Goal: Book appointment/travel/reservation

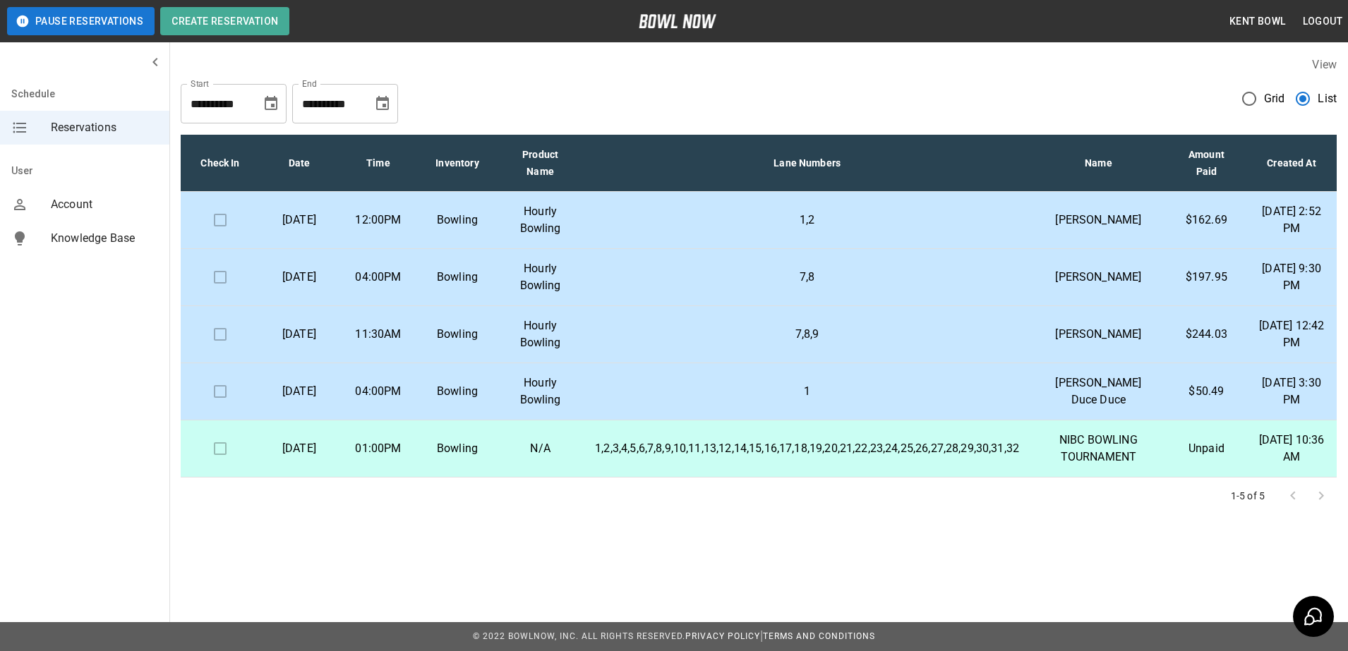
click at [371, 286] on p "04:00PM" at bounding box center [378, 277] width 56 height 17
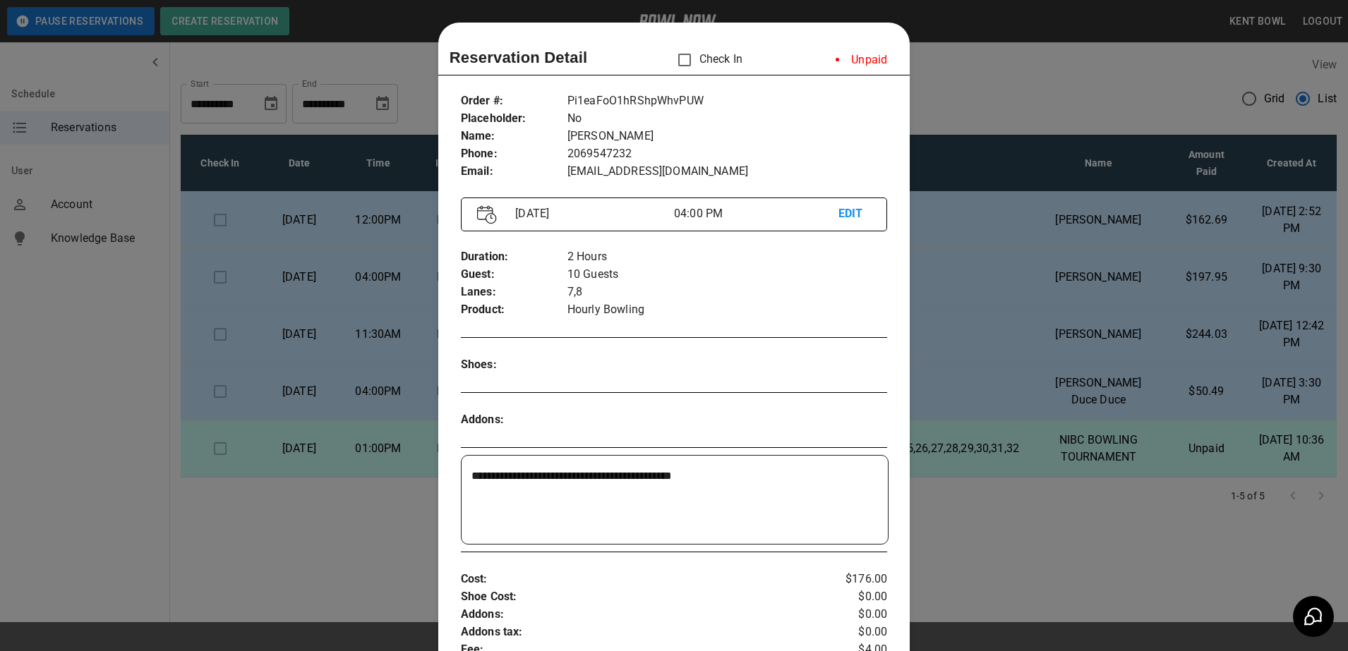
scroll to position [23, 0]
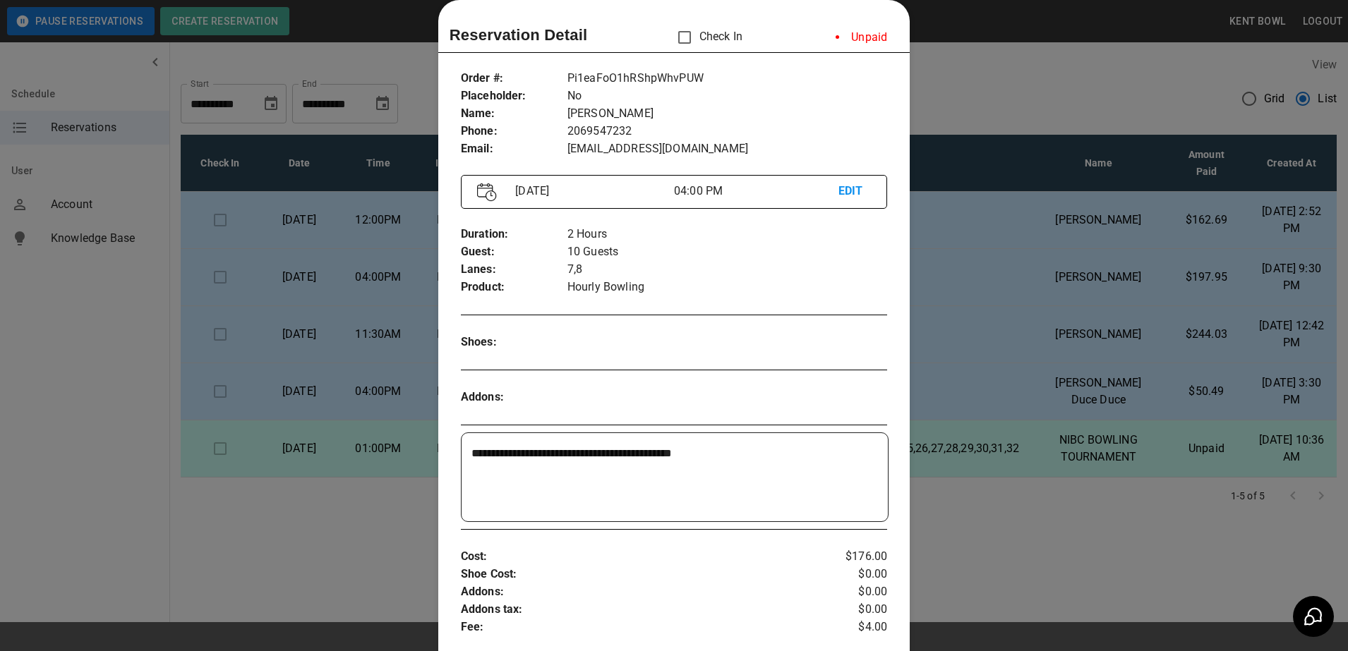
click at [100, 394] on div at bounding box center [674, 325] width 1348 height 651
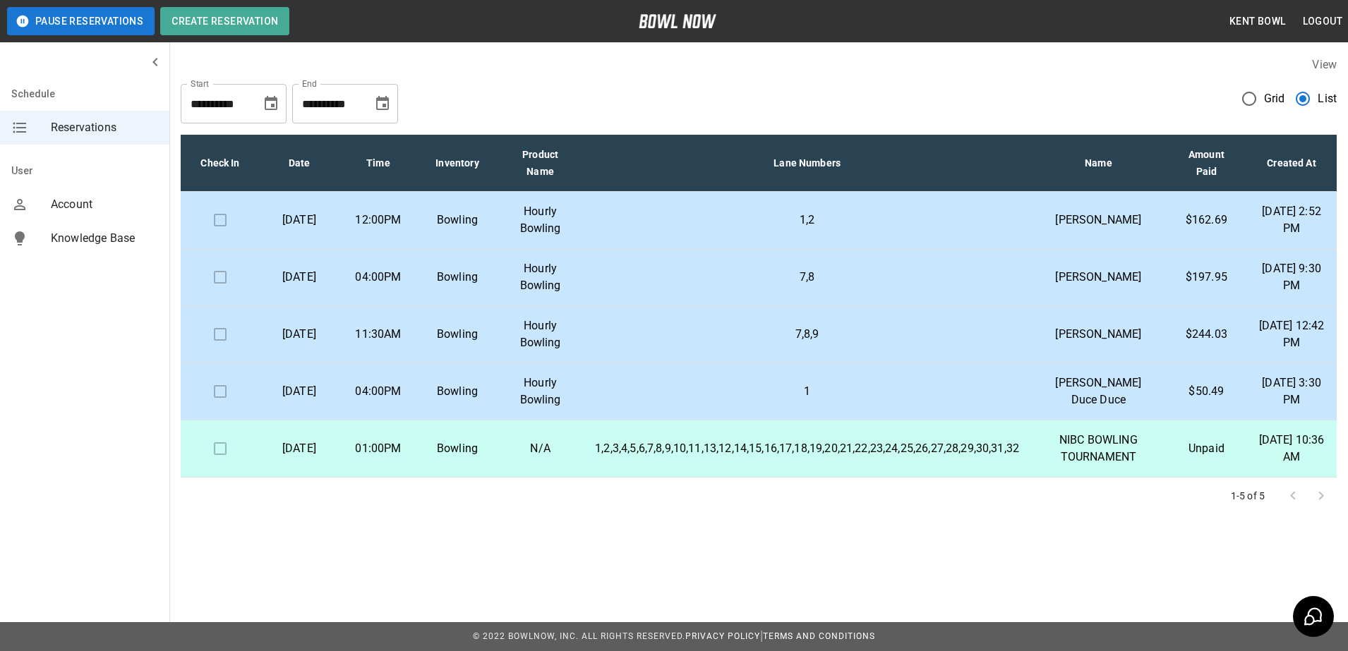
click at [361, 297] on td "04:00PM" at bounding box center [378, 277] width 79 height 57
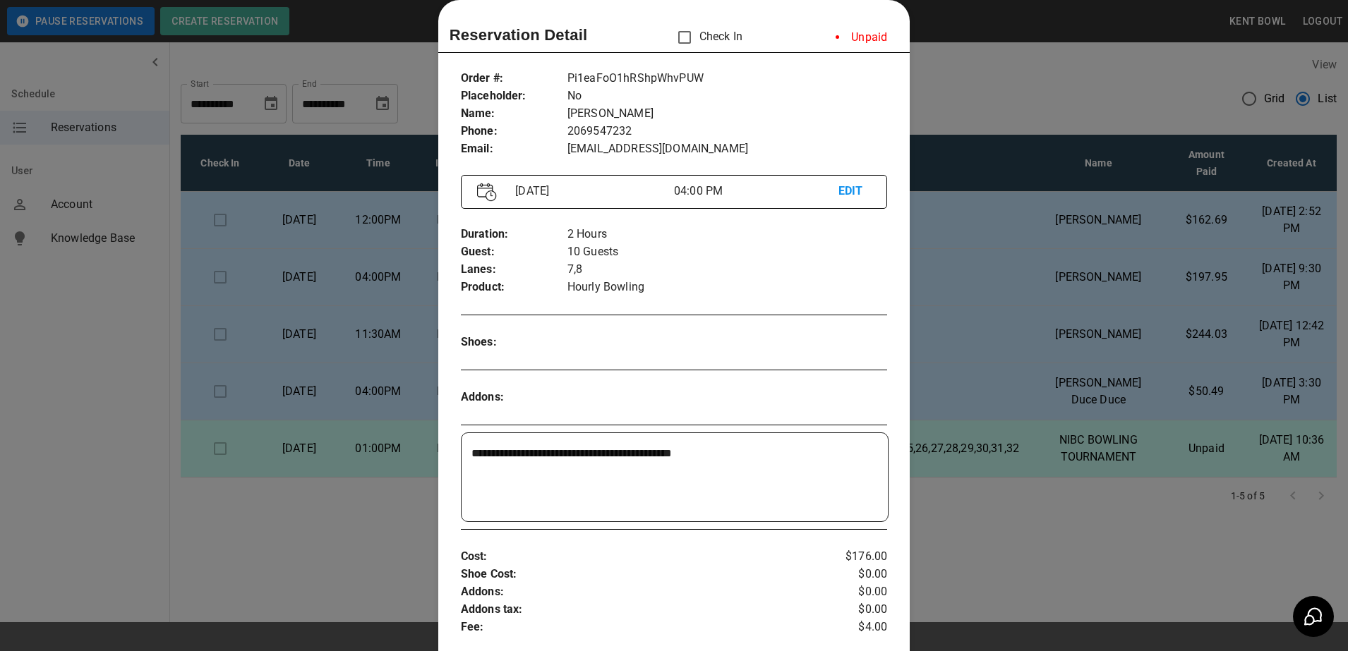
click at [98, 341] on div at bounding box center [674, 325] width 1348 height 651
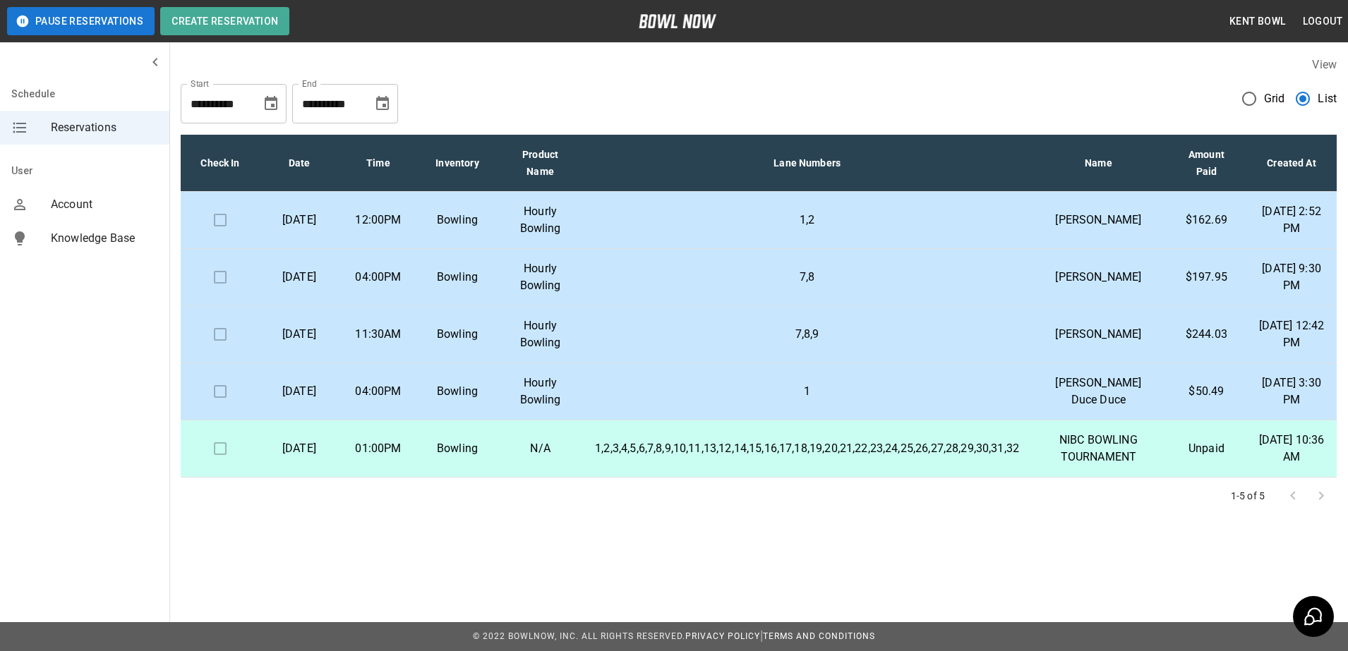
click at [322, 400] on p "[DATE]" at bounding box center [299, 391] width 56 height 17
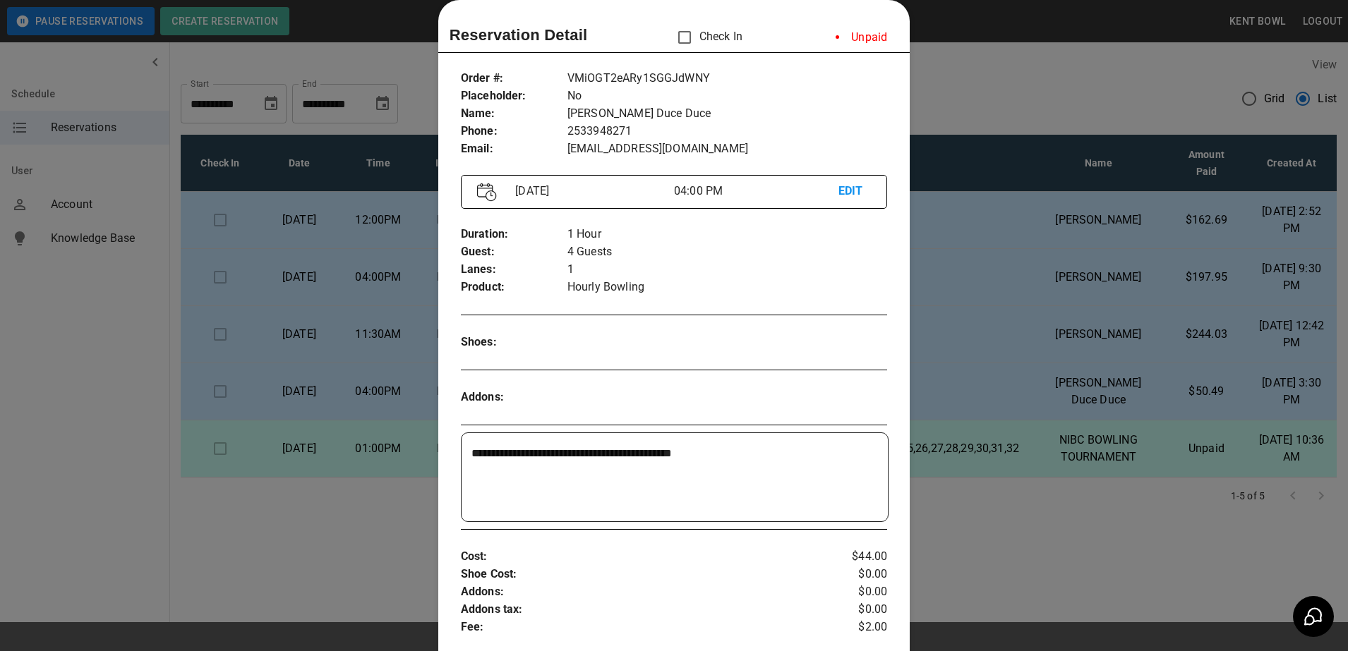
click at [97, 438] on div at bounding box center [674, 325] width 1348 height 651
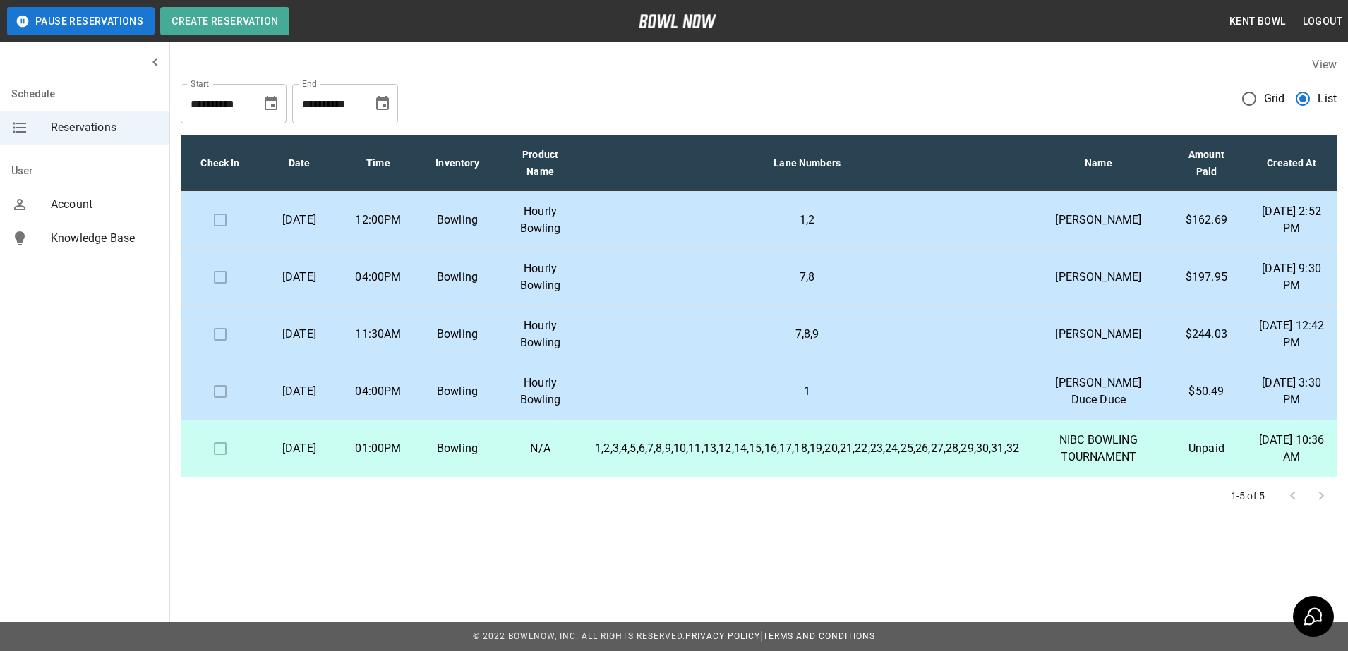
click at [359, 306] on td "04:00PM" at bounding box center [378, 277] width 79 height 57
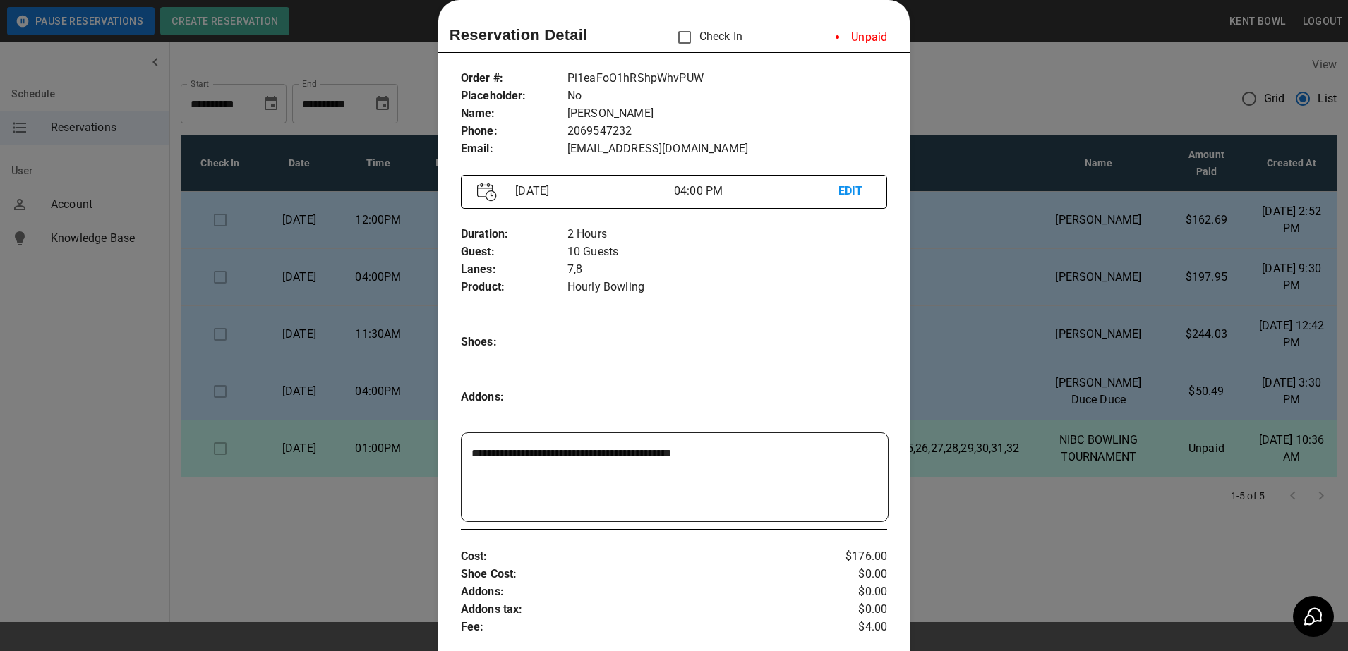
click at [113, 352] on div at bounding box center [674, 325] width 1348 height 651
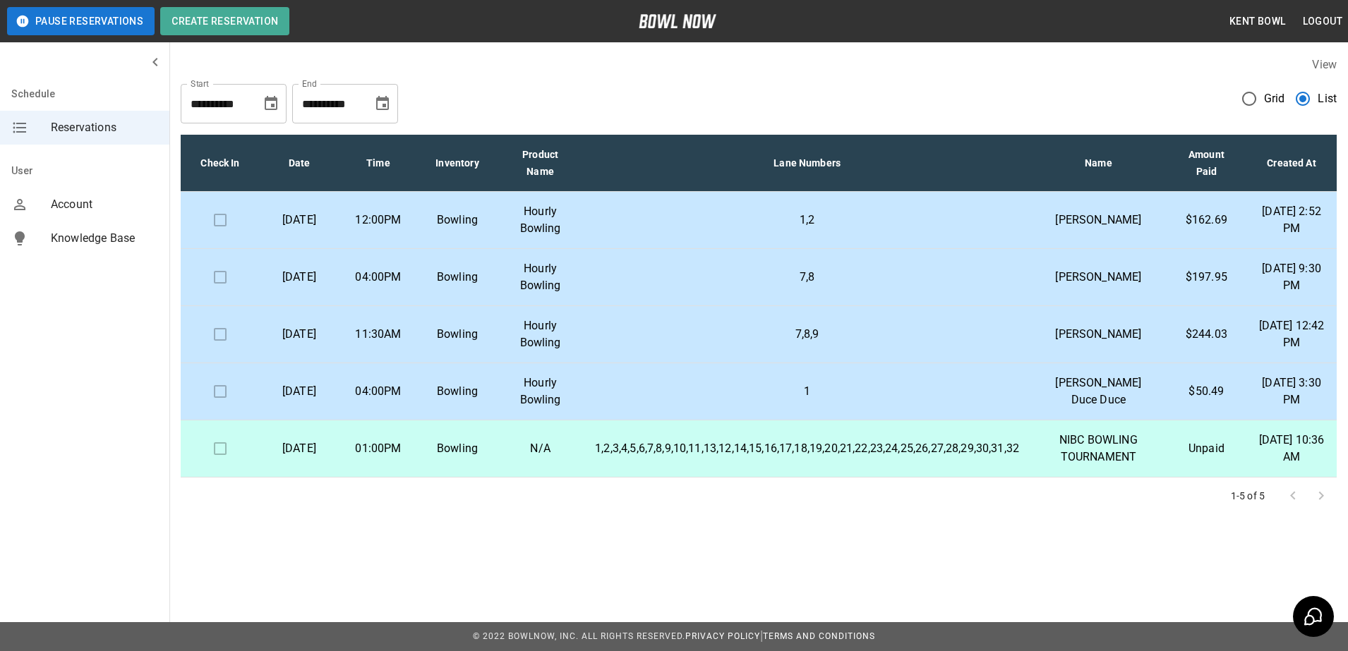
click at [327, 286] on p "[DATE]" at bounding box center [299, 277] width 56 height 17
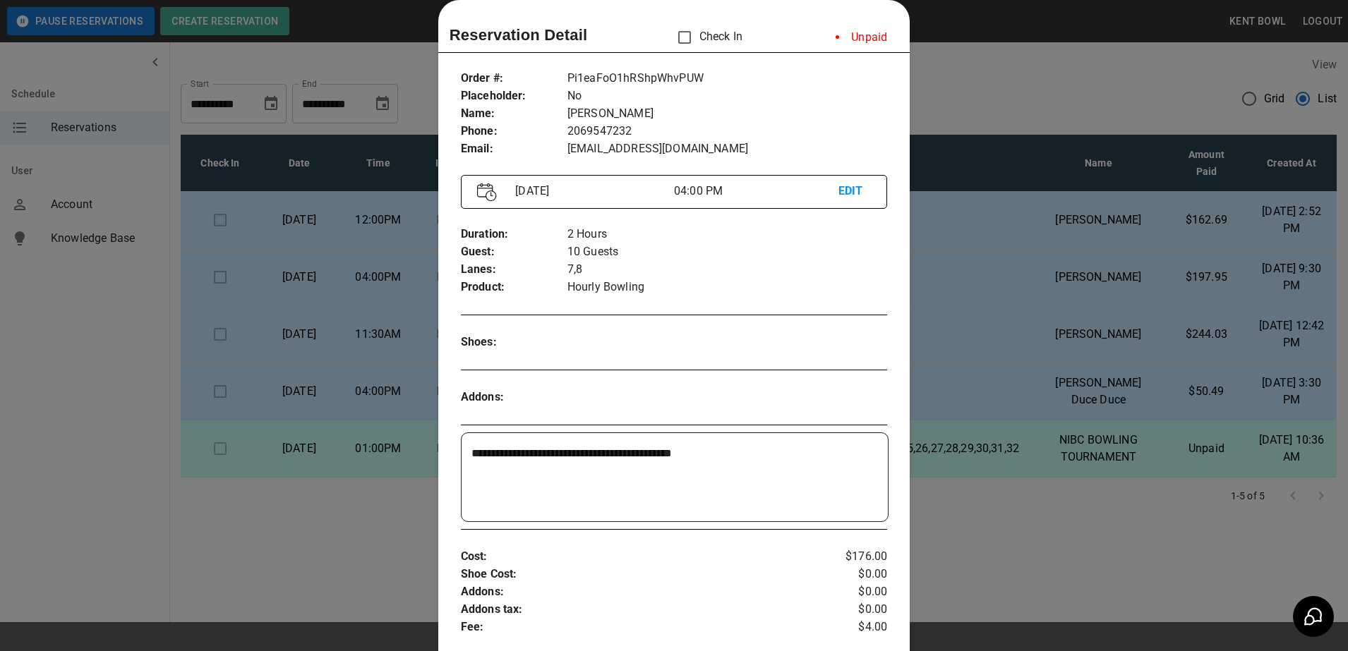
click at [108, 449] on div at bounding box center [674, 325] width 1348 height 651
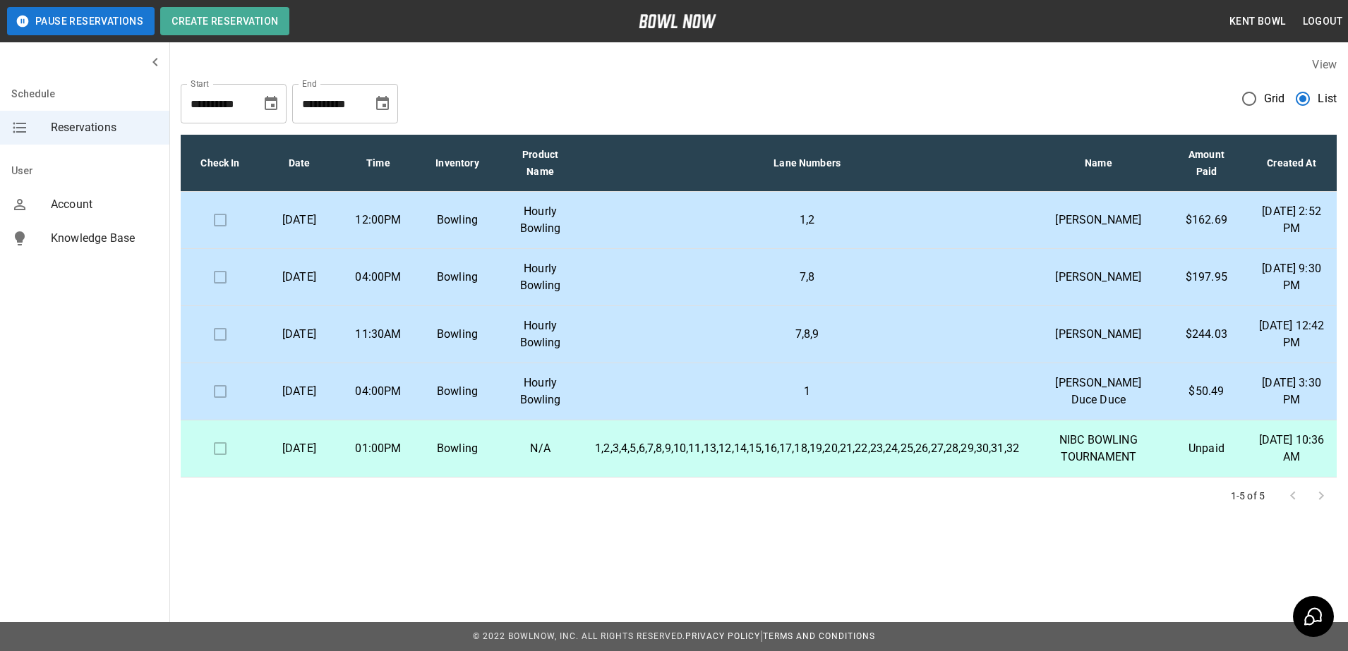
click at [485, 286] on p "Bowling" at bounding box center [457, 277] width 56 height 17
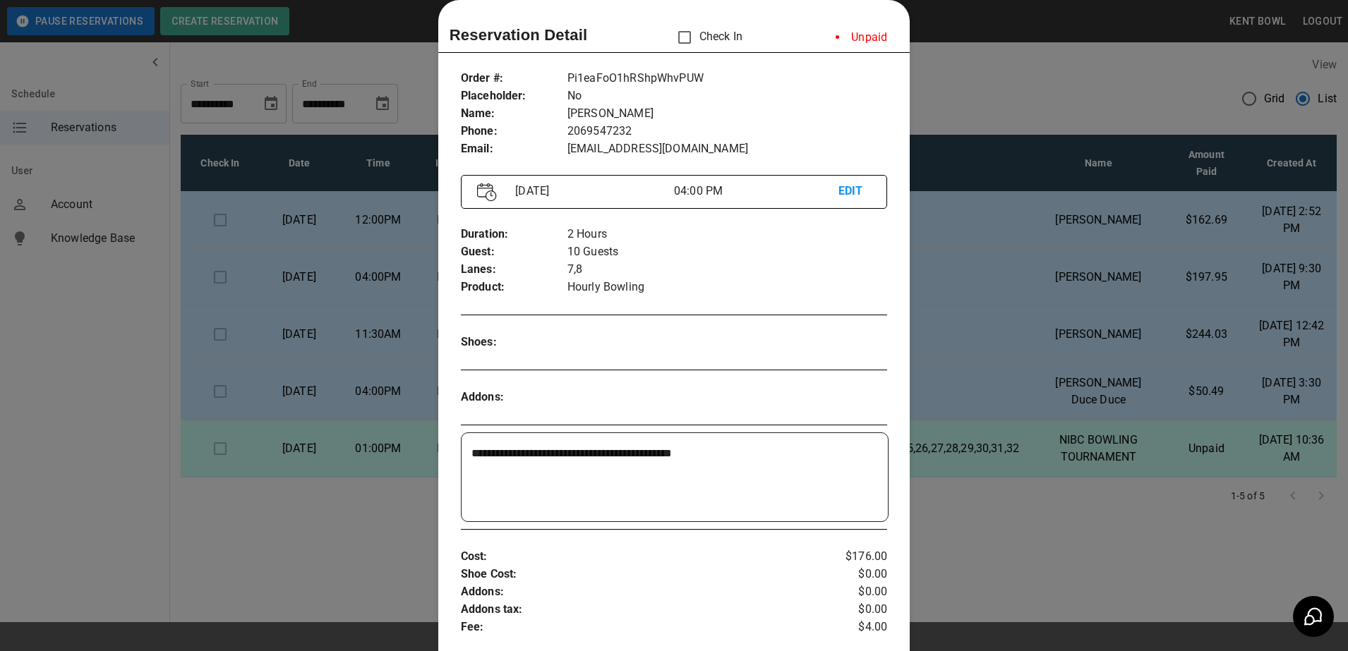
click at [76, 427] on div at bounding box center [674, 325] width 1348 height 651
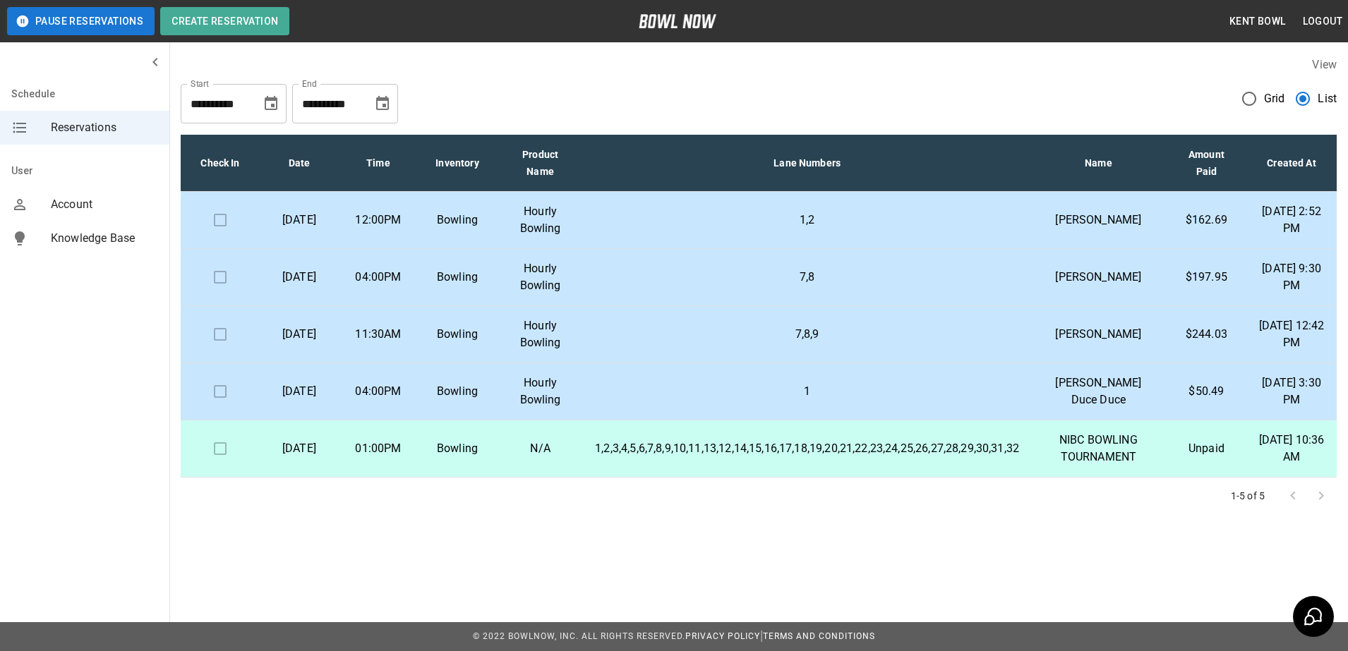
click at [372, 248] on td "12:00PM" at bounding box center [378, 220] width 79 height 57
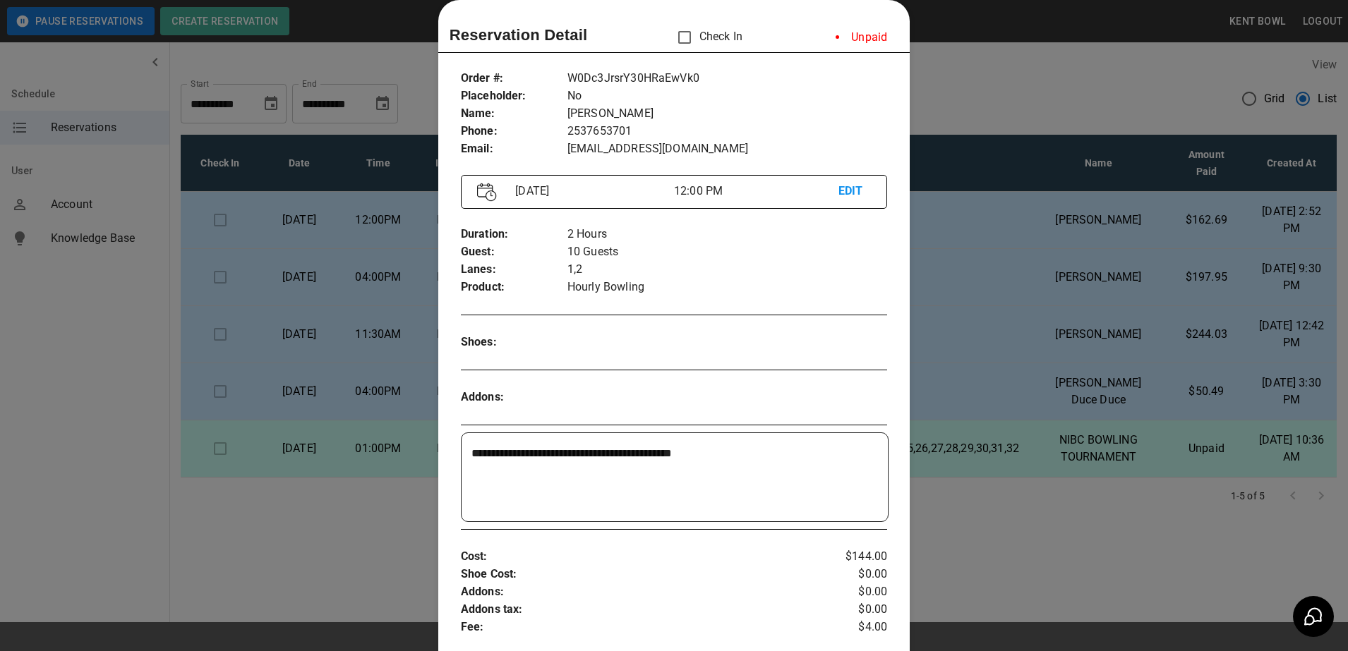
click at [71, 353] on div at bounding box center [674, 325] width 1348 height 651
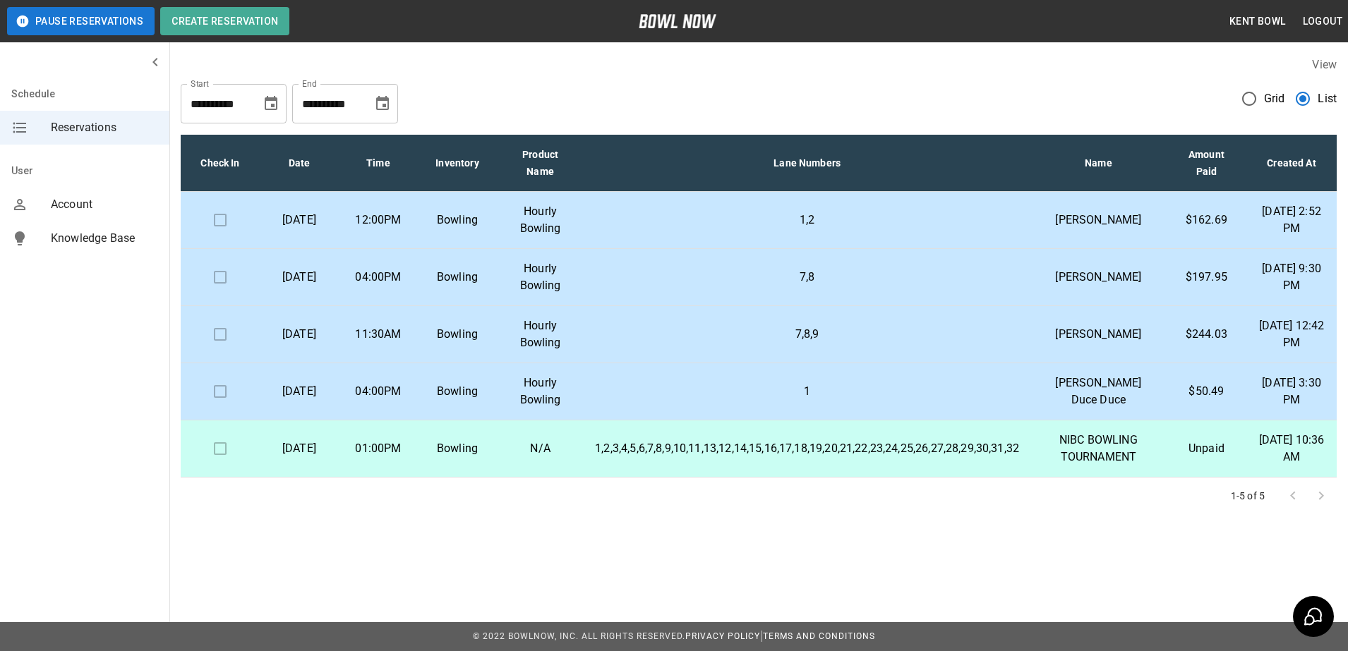
click at [315, 343] on p "[DATE]" at bounding box center [299, 334] width 56 height 17
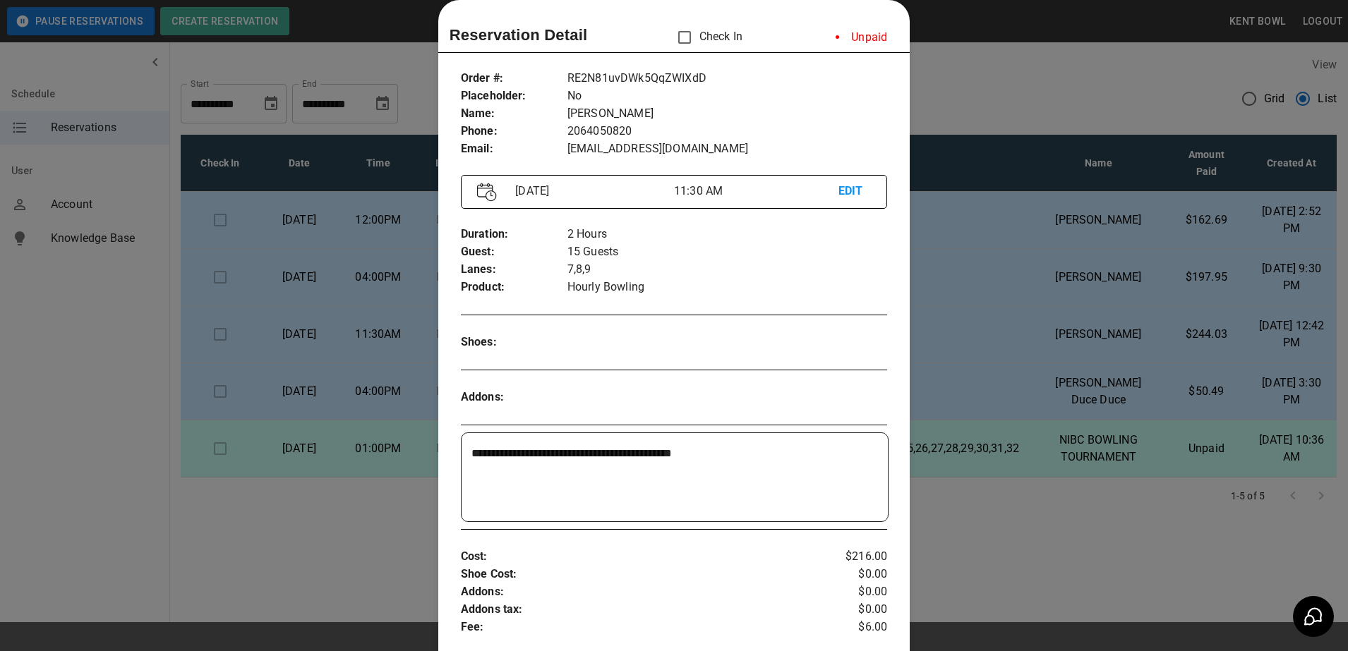
click at [100, 410] on div at bounding box center [674, 325] width 1348 height 651
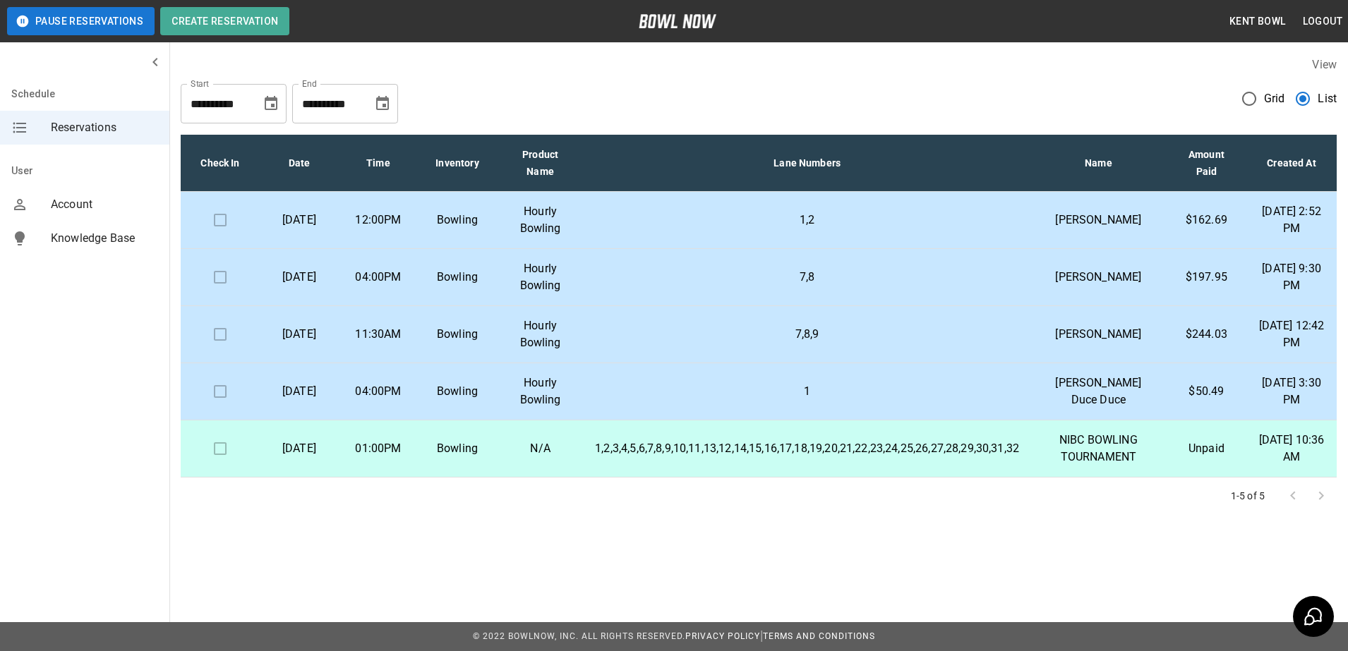
click at [298, 400] on p "[DATE]" at bounding box center [299, 391] width 56 height 17
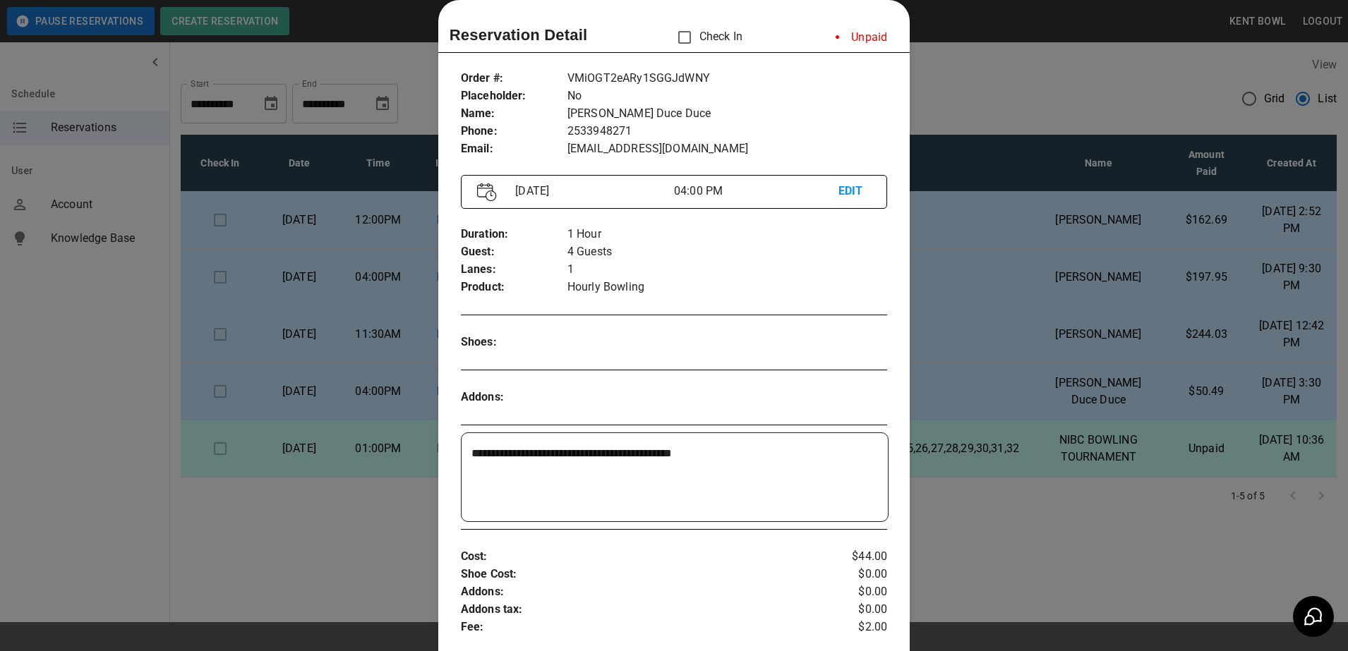
click at [95, 436] on div at bounding box center [674, 325] width 1348 height 651
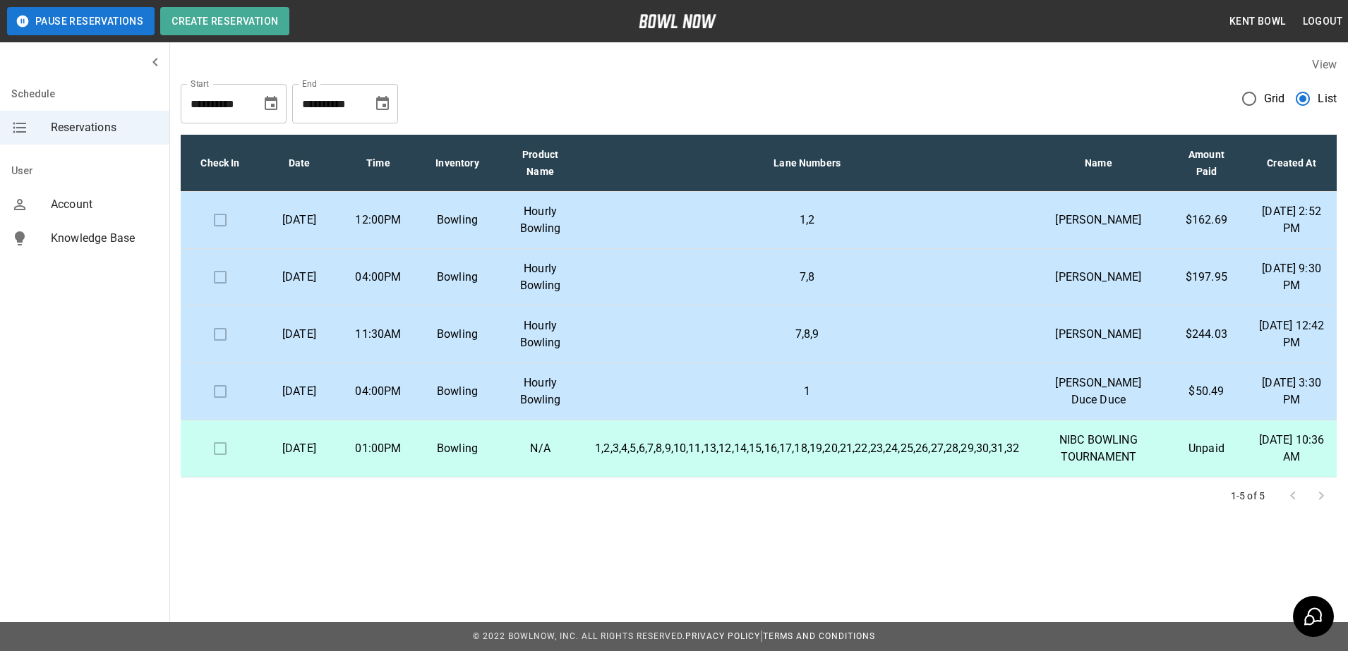
click at [317, 229] on p "[DATE]" at bounding box center [299, 220] width 56 height 17
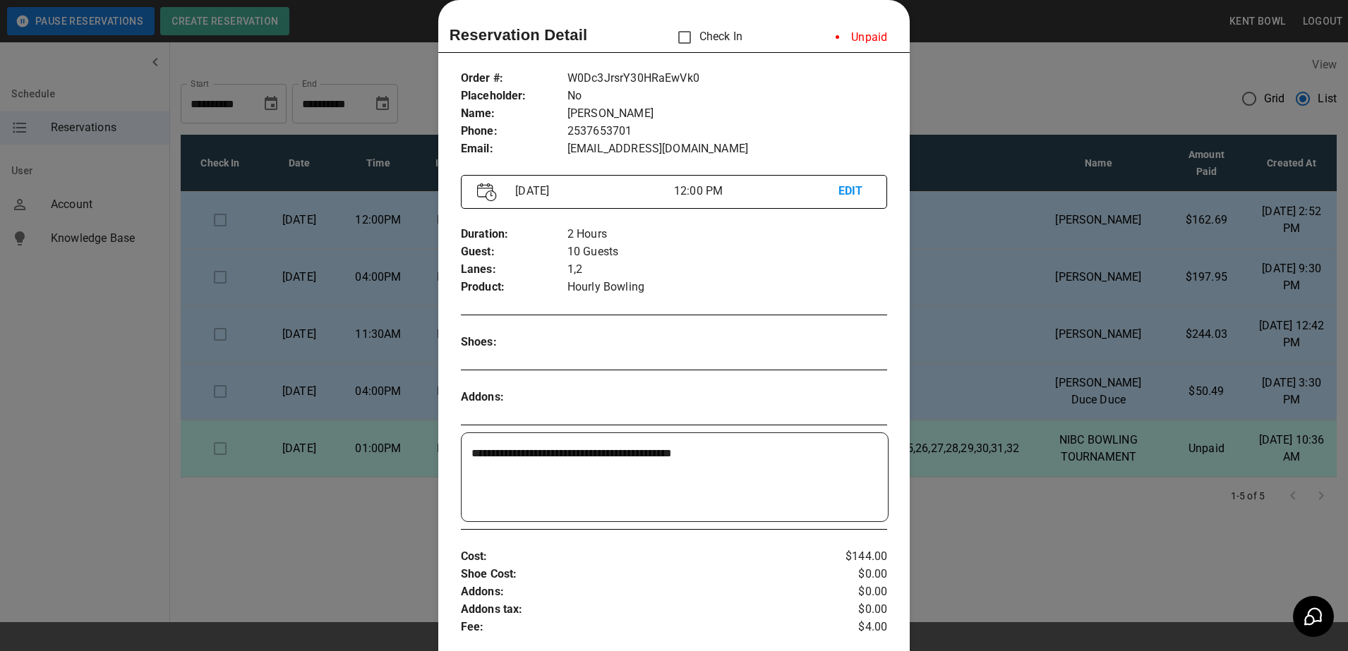
click at [27, 344] on div at bounding box center [674, 325] width 1348 height 651
